Goal: Transaction & Acquisition: Download file/media

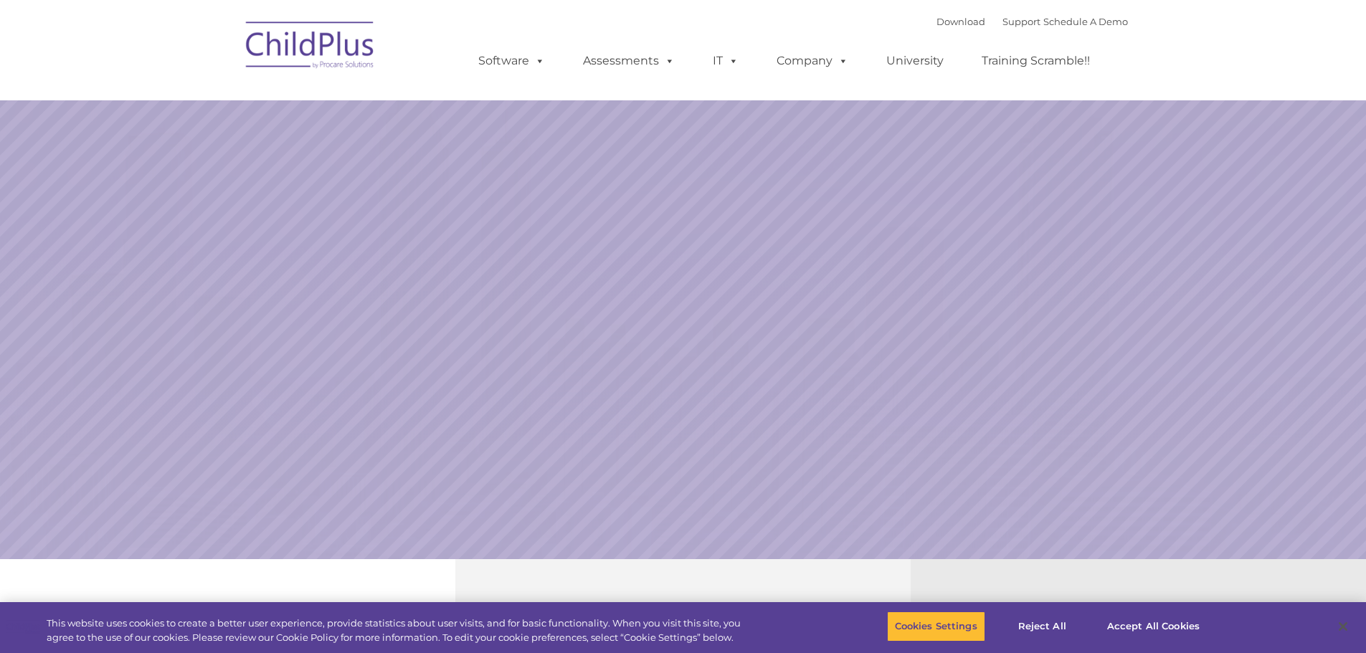
select select "MEDIUM"
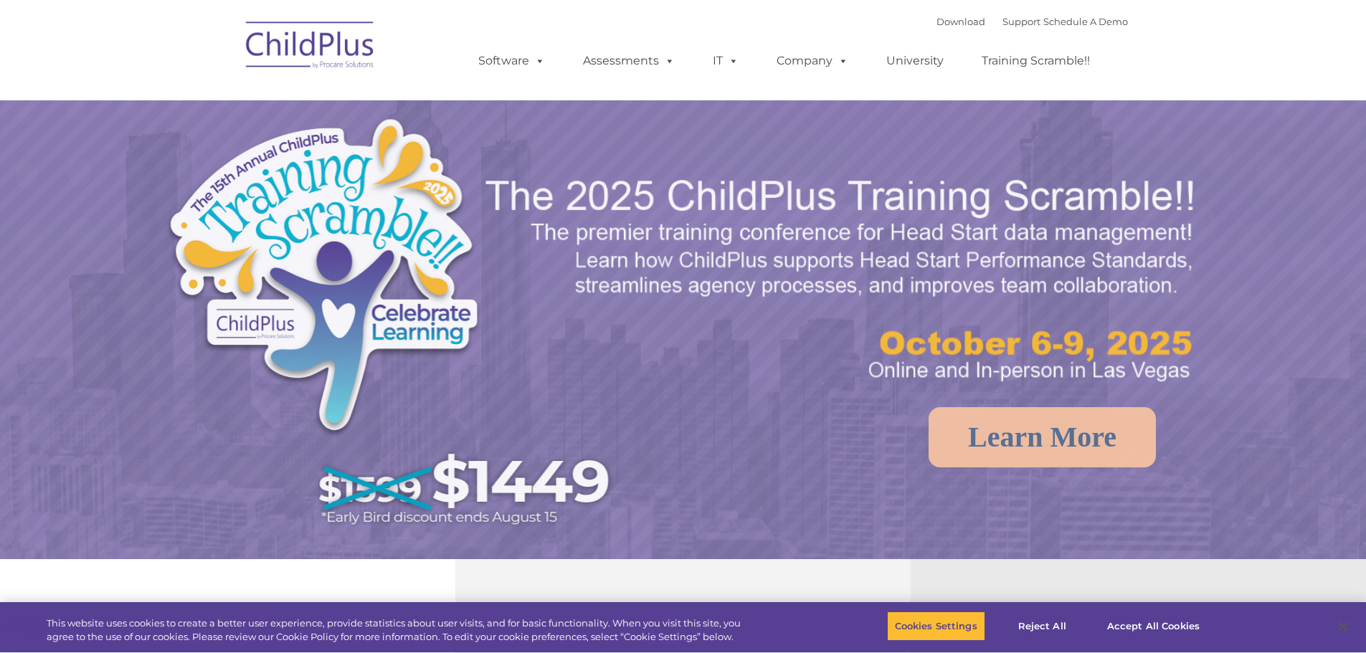
select select "MEDIUM"
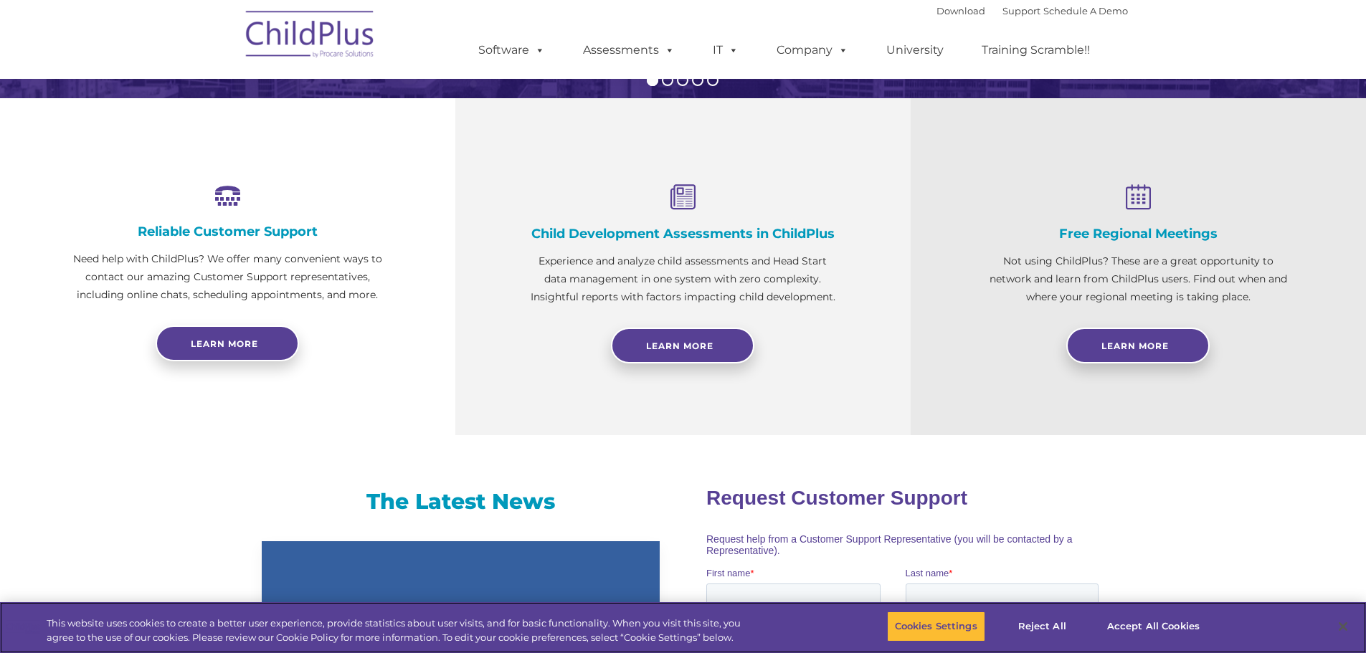
scroll to position [293, 0]
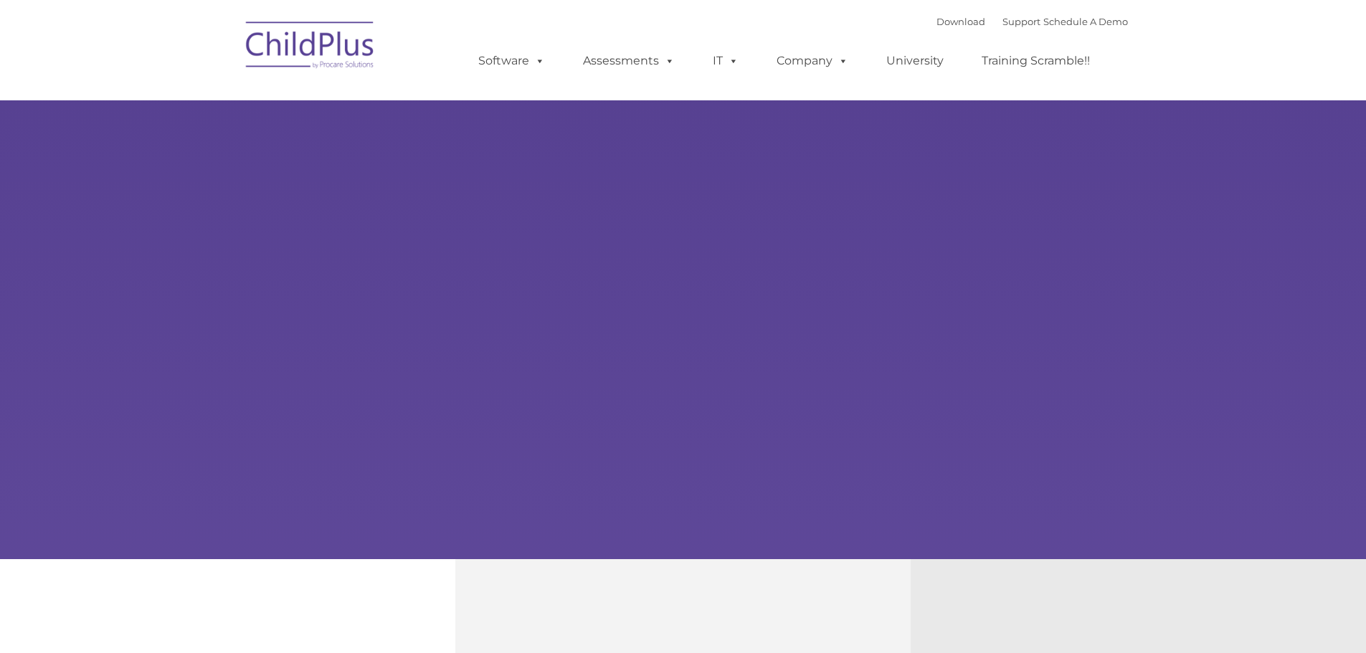
type input ""
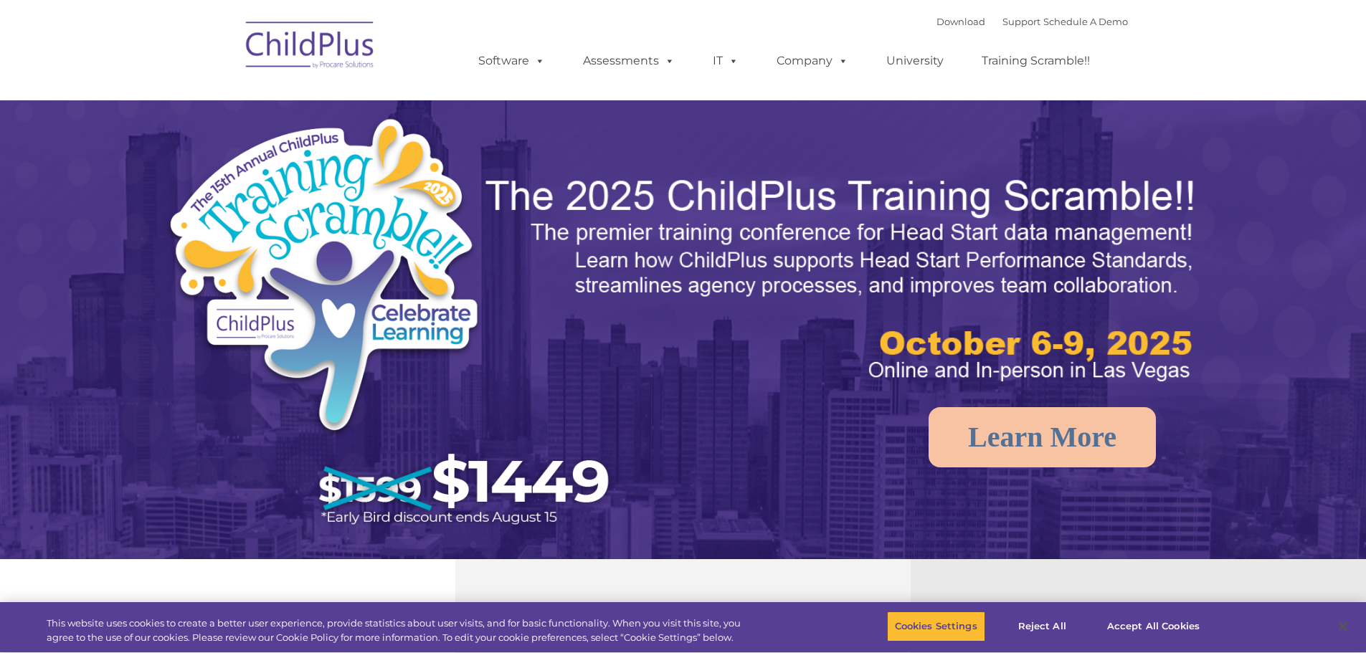
select select "MEDIUM"
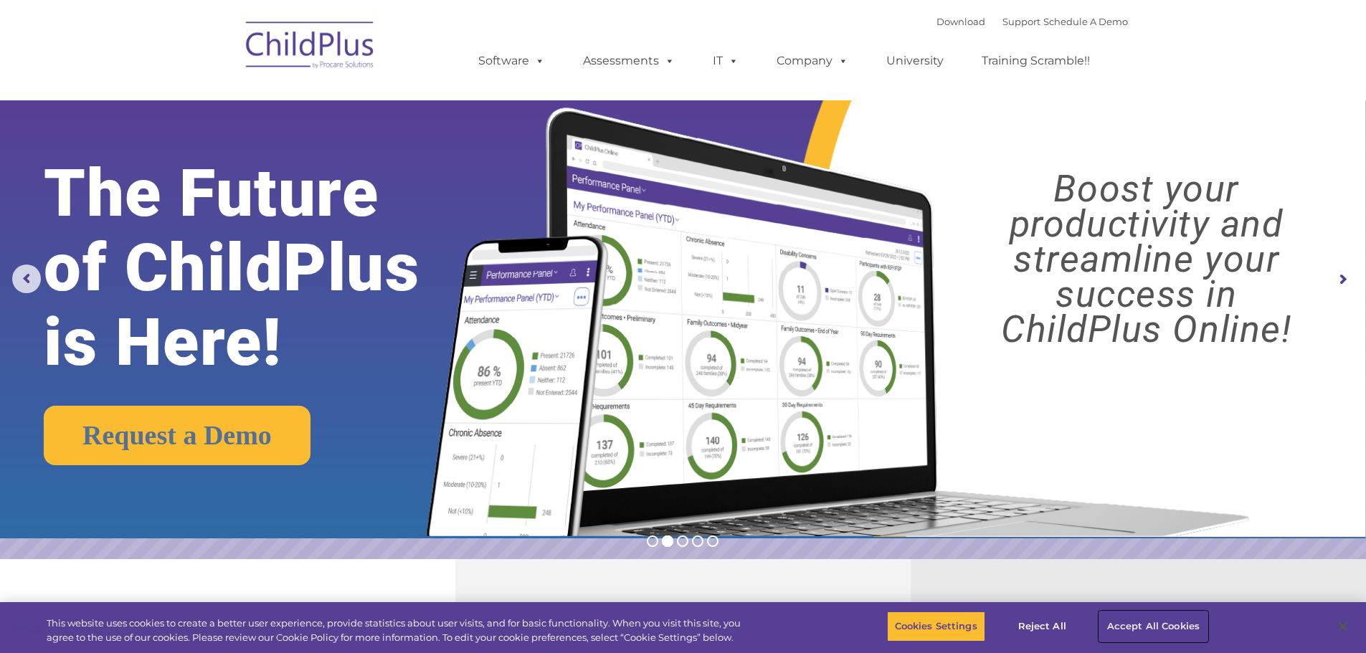
click at [1144, 618] on button "Accept All Cookies" at bounding box center [1154, 627] width 108 height 30
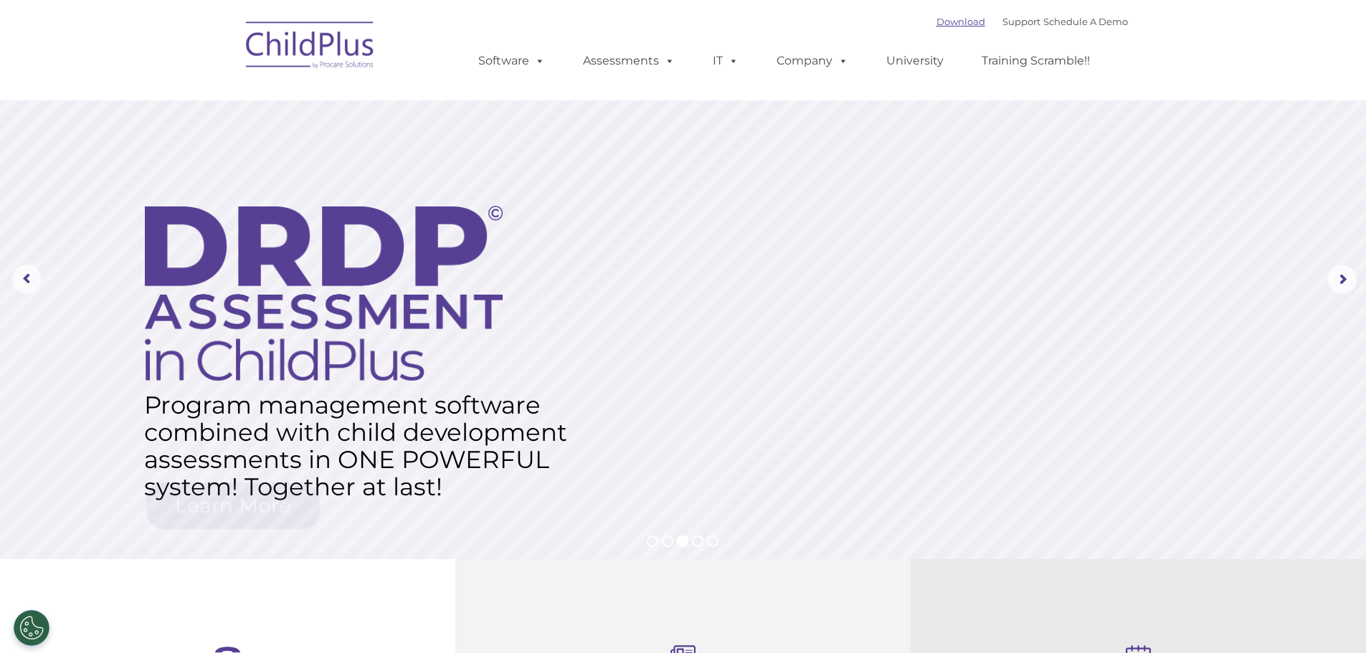
click at [937, 22] on link "Download" at bounding box center [961, 21] width 49 height 11
